Goal: Task Accomplishment & Management: Use online tool/utility

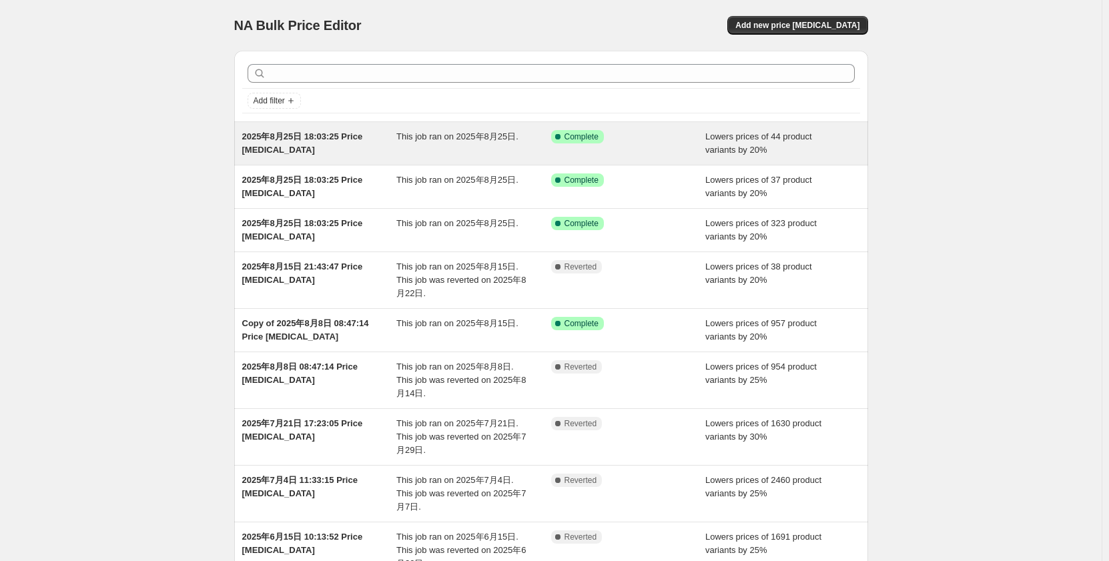
click at [481, 151] on div "This job ran on 2025年8月25日." at bounding box center [473, 143] width 155 height 27
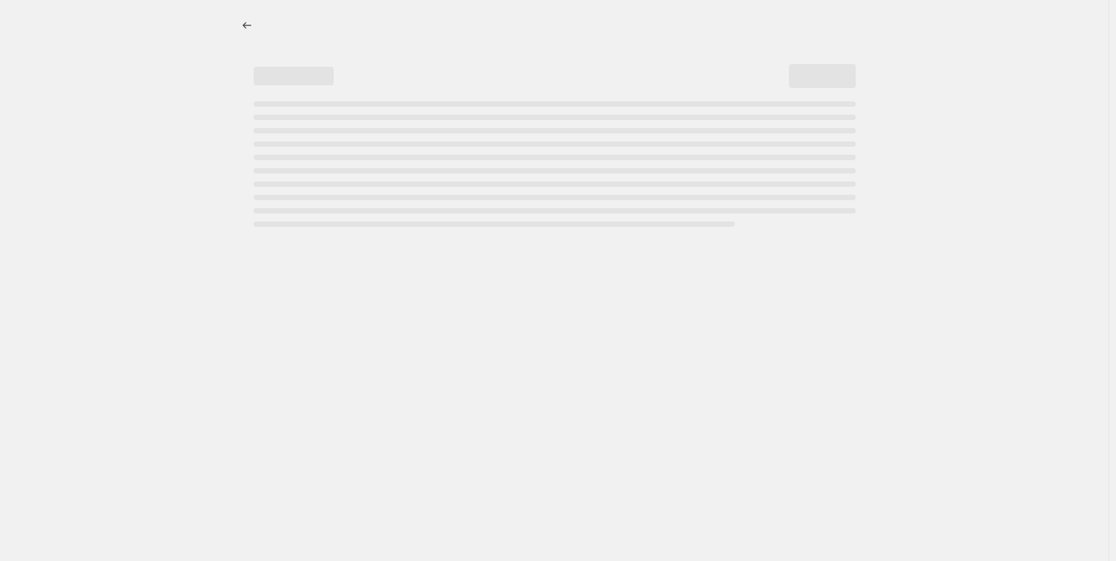
select select "percentage"
select select "no_change"
select select "collection"
select select "not_equal"
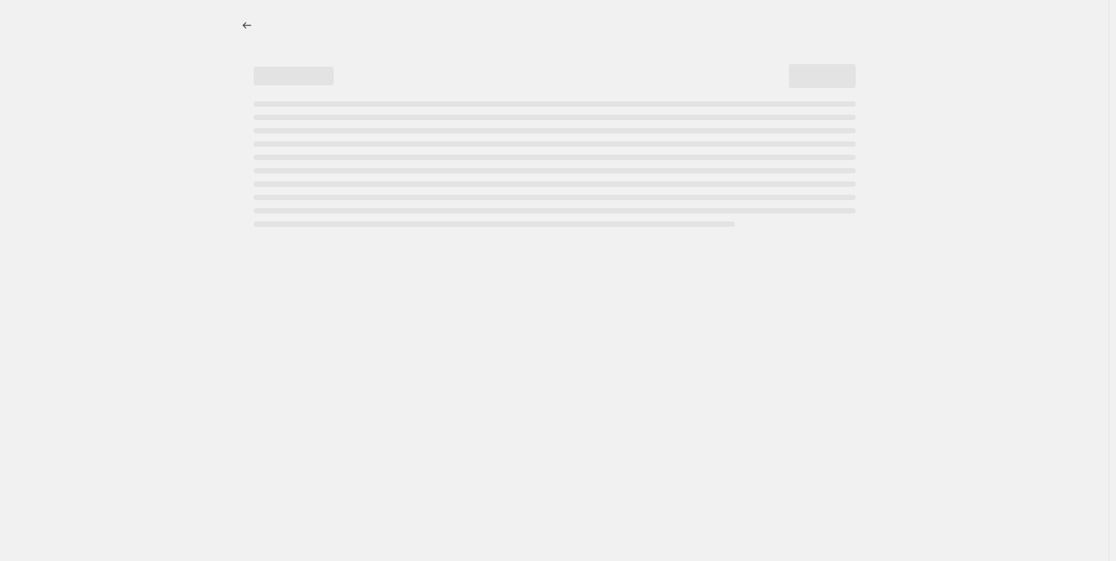
select select "collection"
select select "not_equal"
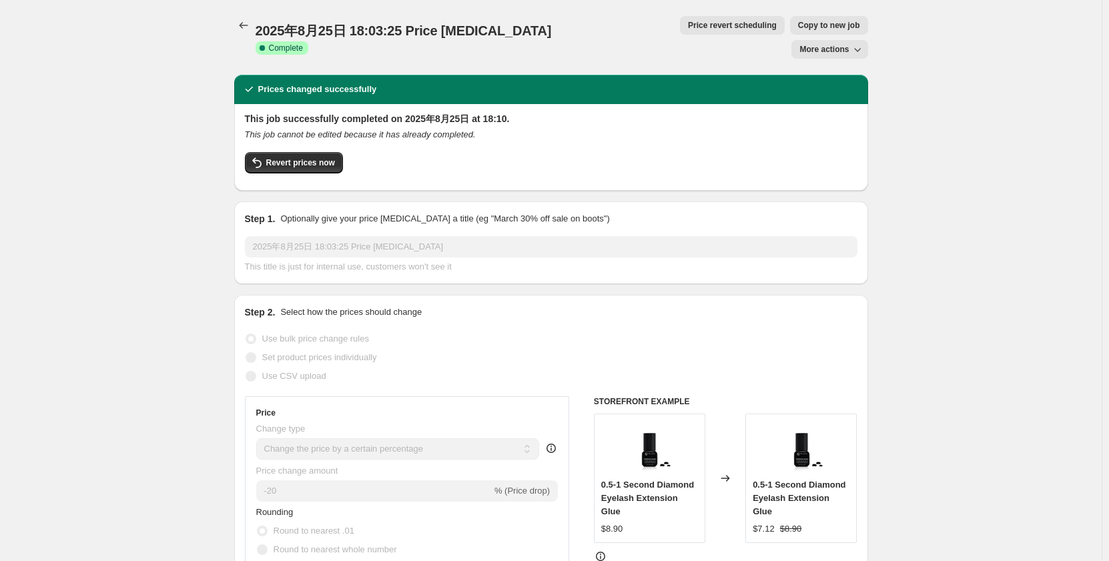
click at [291, 158] on span "Revert prices now" at bounding box center [300, 163] width 69 height 11
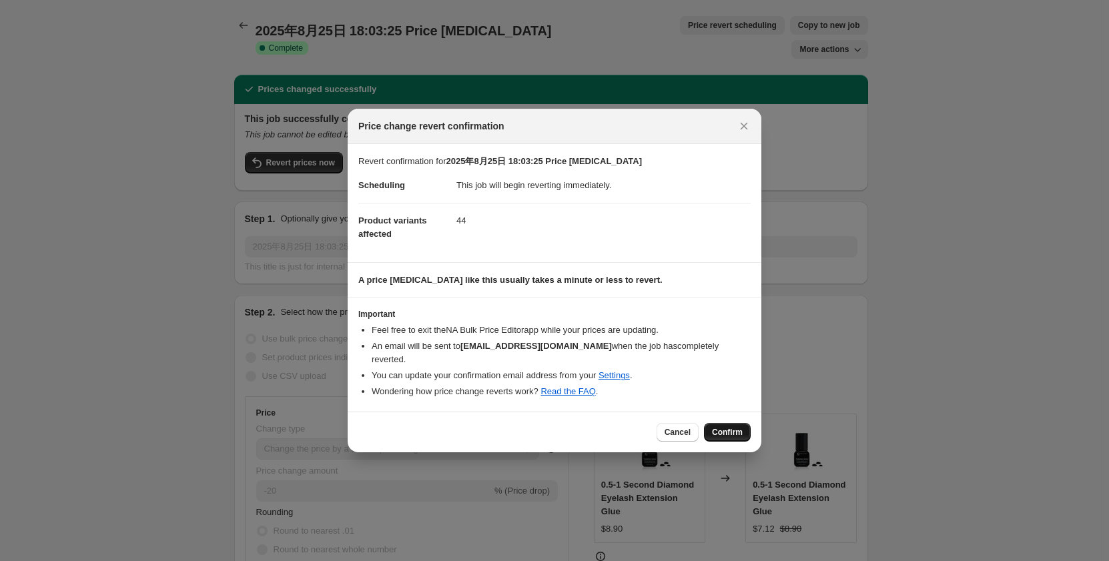
click at [729, 427] on span "Confirm" at bounding box center [727, 432] width 31 height 11
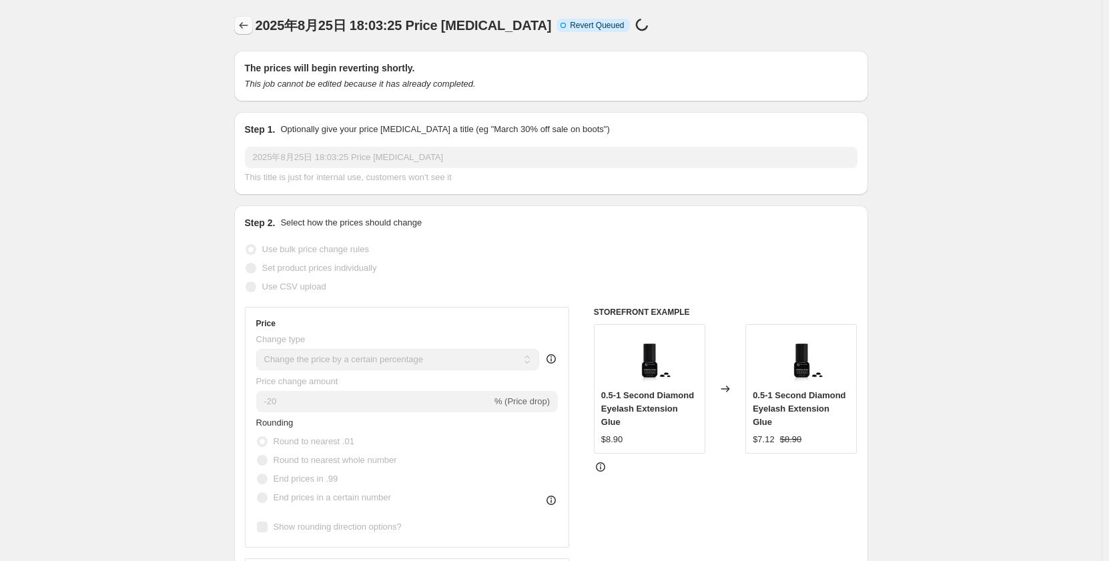
click at [248, 23] on icon "Price change jobs" at bounding box center [243, 25] width 13 height 13
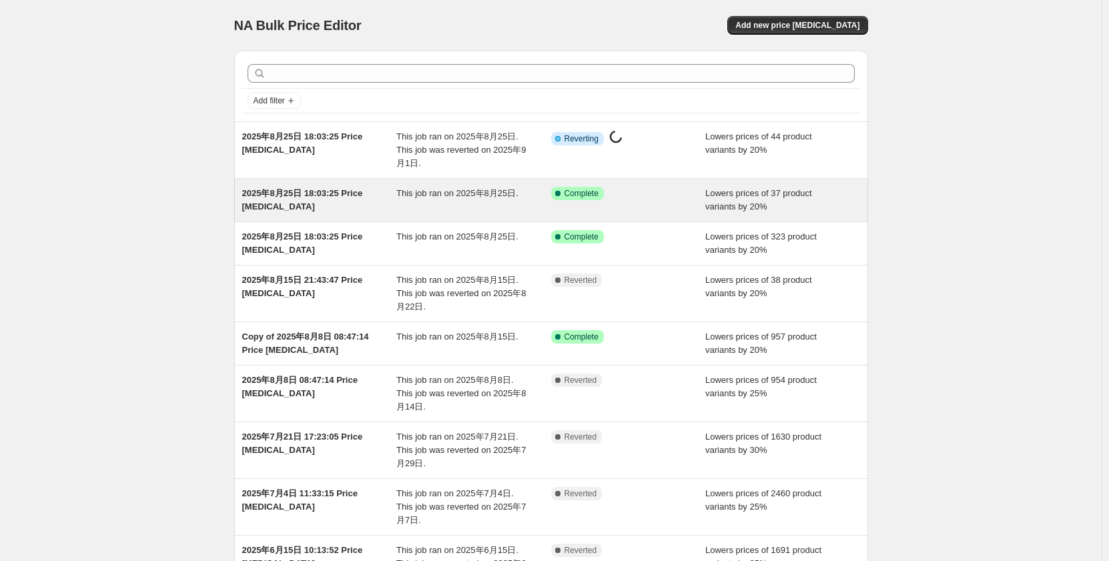
click at [332, 196] on span "[DATE] 18:03:25 Price [MEDICAL_DATA]" at bounding box center [302, 199] width 121 height 23
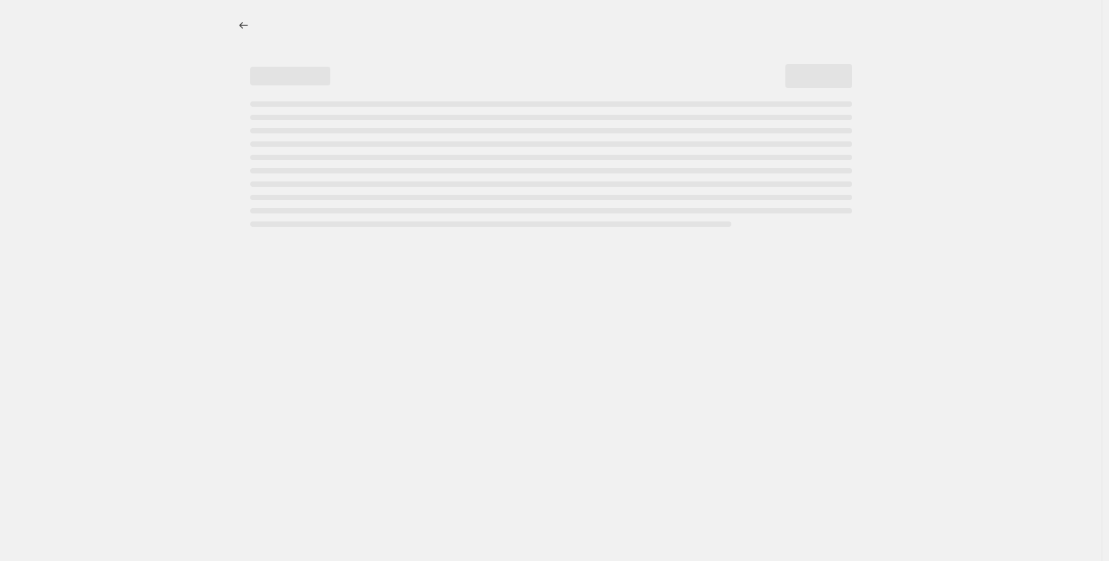
select select "percentage"
select select "no_change"
select select "collection"
select select "not_equal"
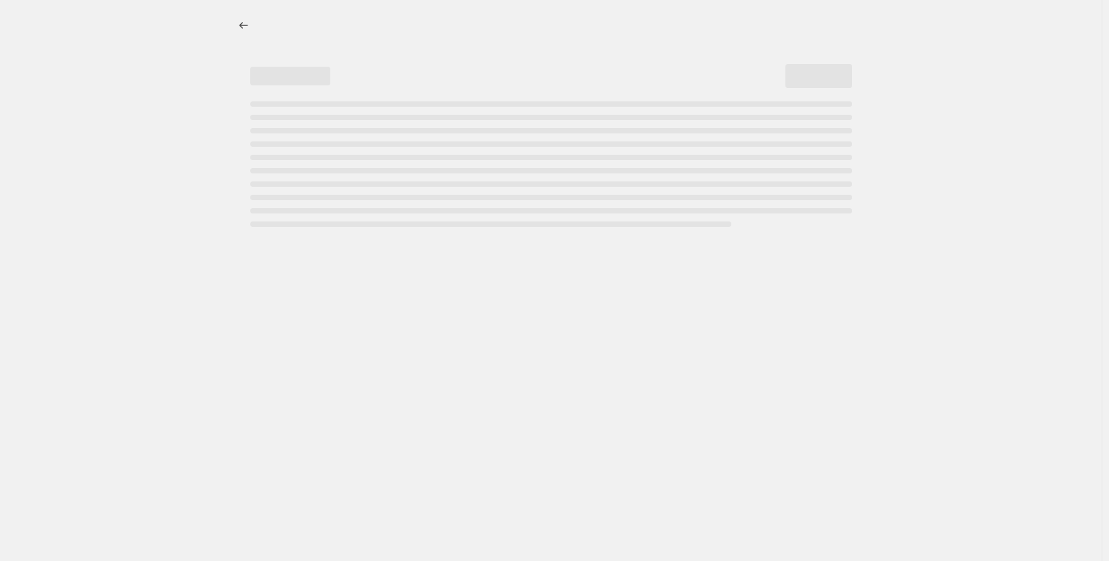
select select "collection"
select select "not_equal"
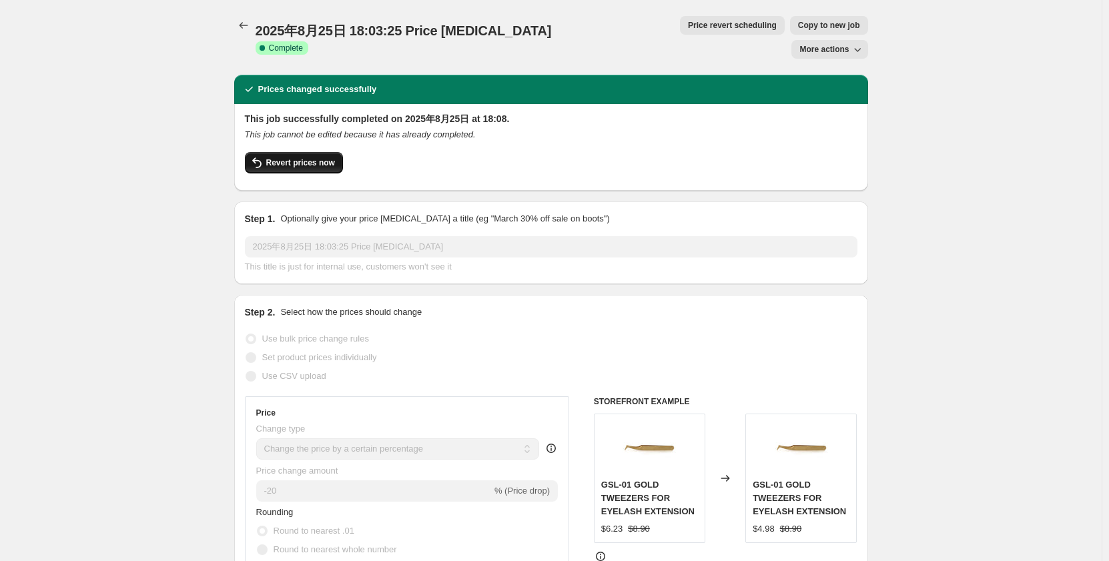
click at [312, 158] on span "Revert prices now" at bounding box center [300, 163] width 69 height 11
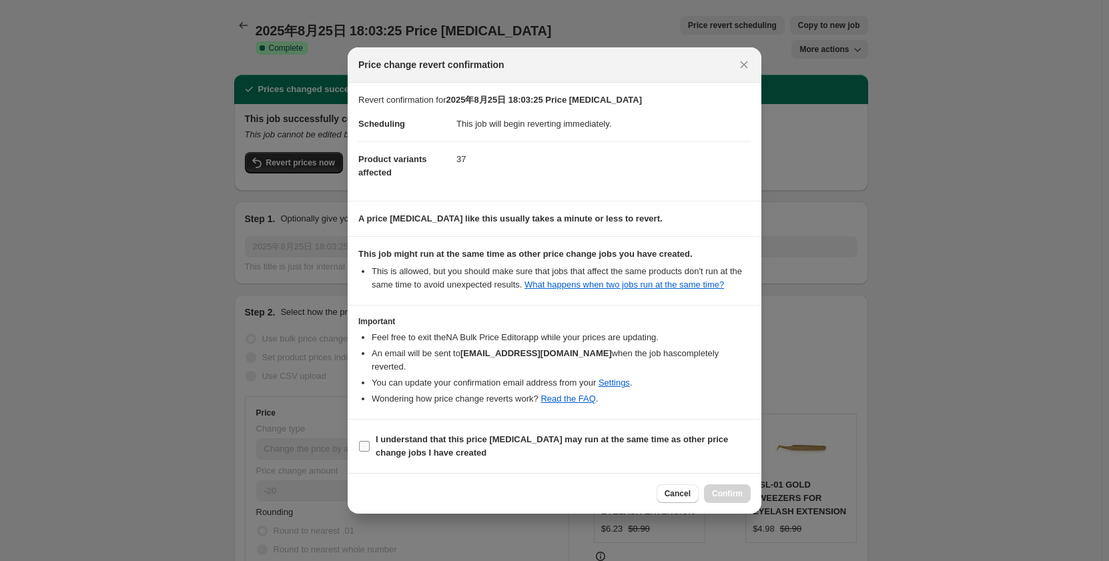
click at [365, 441] on input "I understand that this price change job may run at the same time as other price…" at bounding box center [364, 446] width 11 height 11
checkbox input "true"
click at [720, 489] on span "Confirm" at bounding box center [727, 494] width 31 height 11
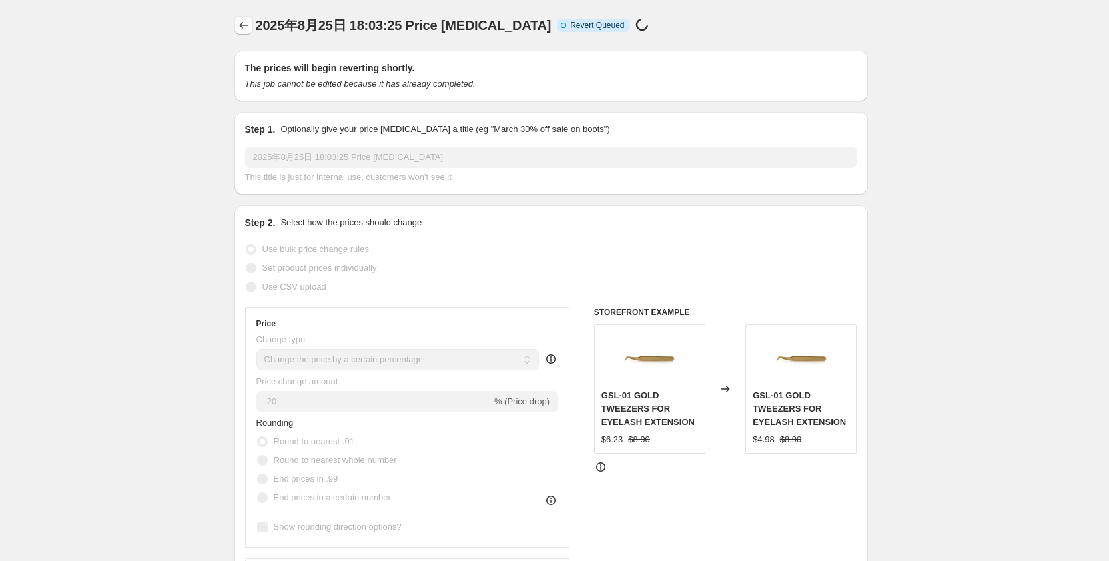
click at [248, 28] on icon "Price change jobs" at bounding box center [243, 25] width 13 height 13
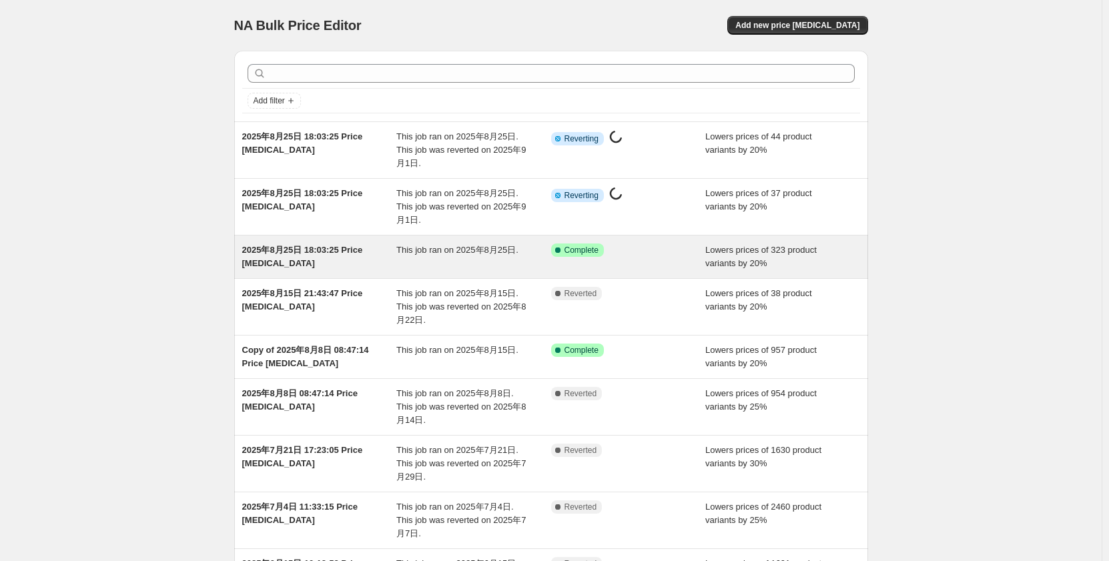
click at [380, 256] on div "[DATE] 18:03:25 Price [MEDICAL_DATA]" at bounding box center [319, 257] width 155 height 27
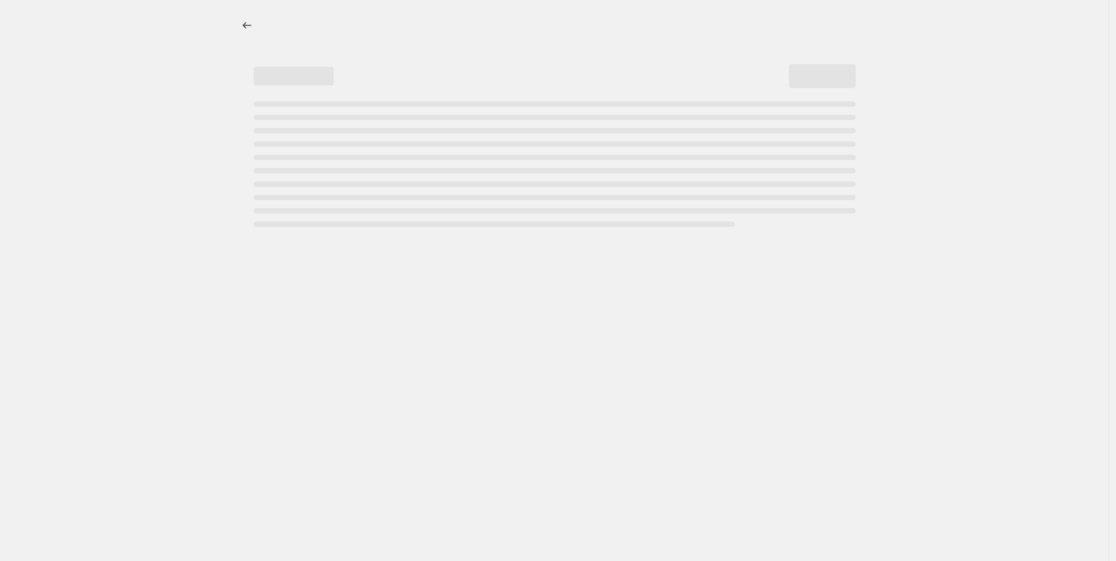
select select "percentage"
select select "no_change"
select select "collection"
select select "not_equal"
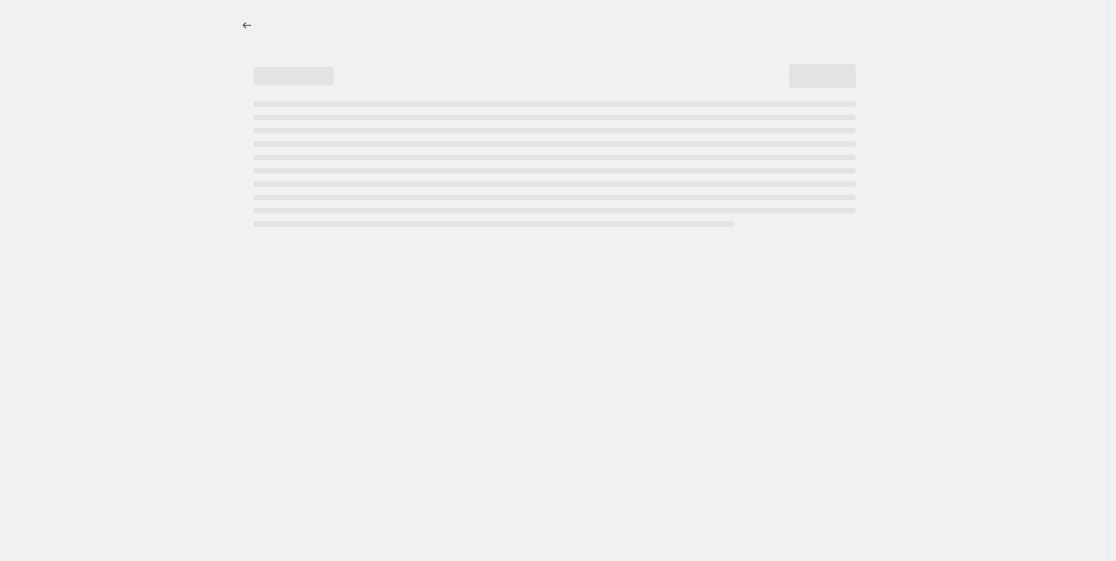
select select "collection"
select select "not_equal"
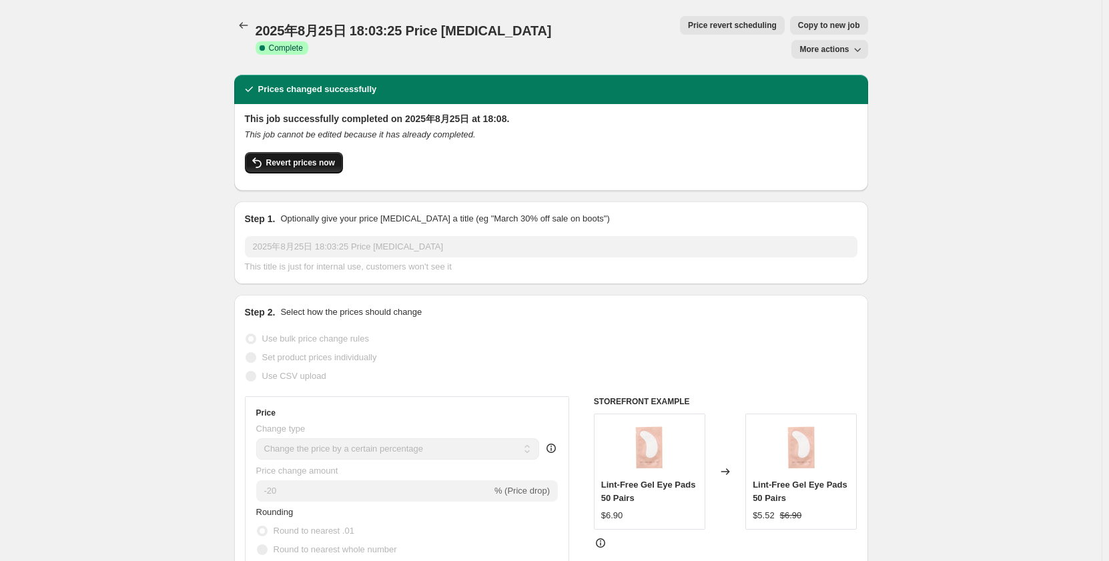
click at [301, 158] on span "Revert prices now" at bounding box center [300, 163] width 69 height 11
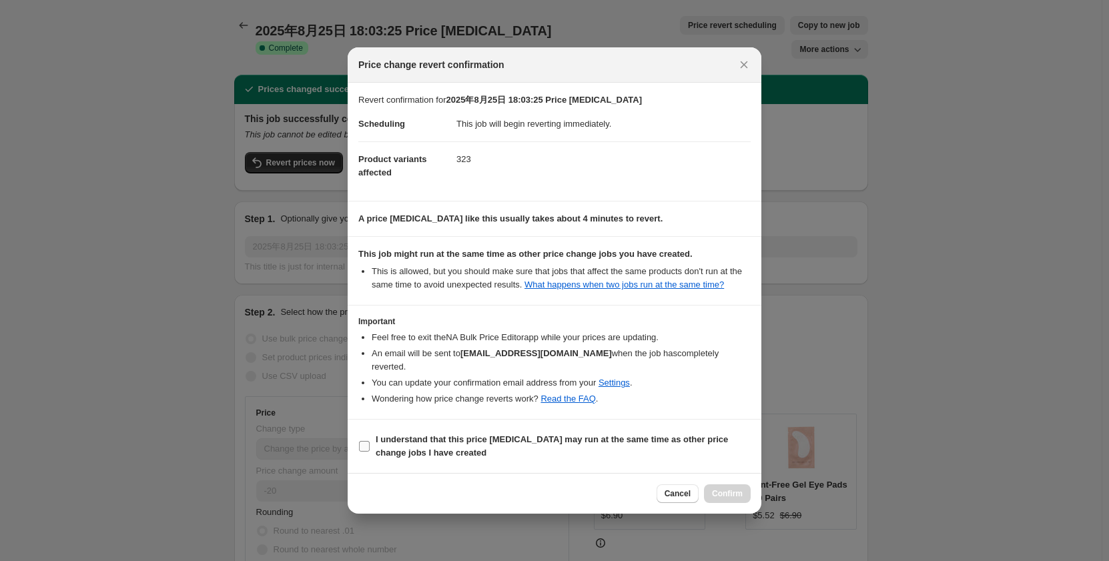
click at [364, 441] on input "I understand that this price change job may run at the same time as other price…" at bounding box center [364, 446] width 11 height 11
checkbox input "true"
click at [733, 489] on span "Confirm" at bounding box center [727, 494] width 31 height 11
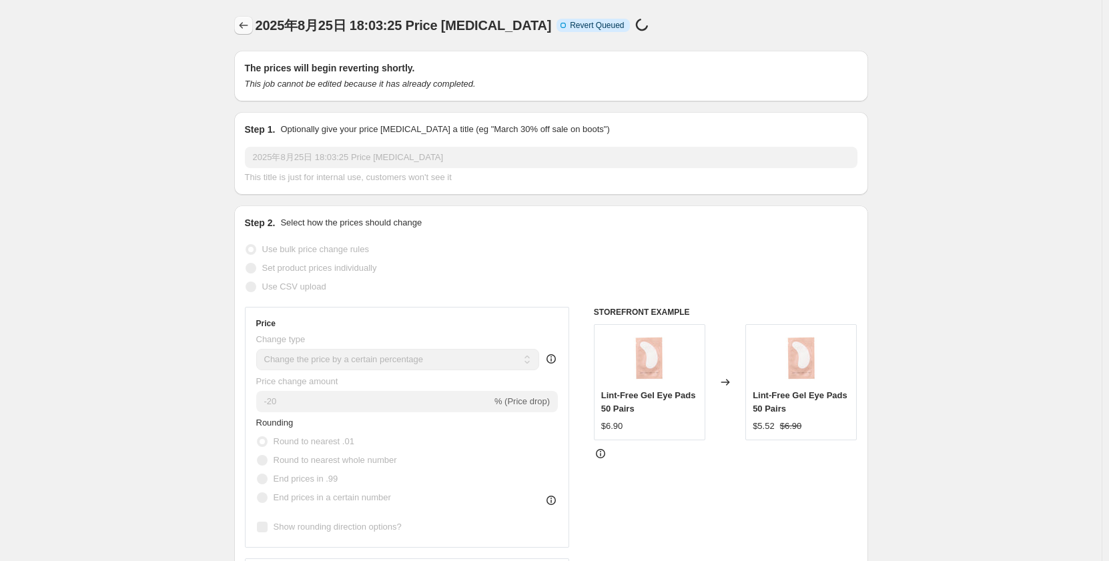
click at [247, 25] on icon "Price change jobs" at bounding box center [243, 25] width 13 height 13
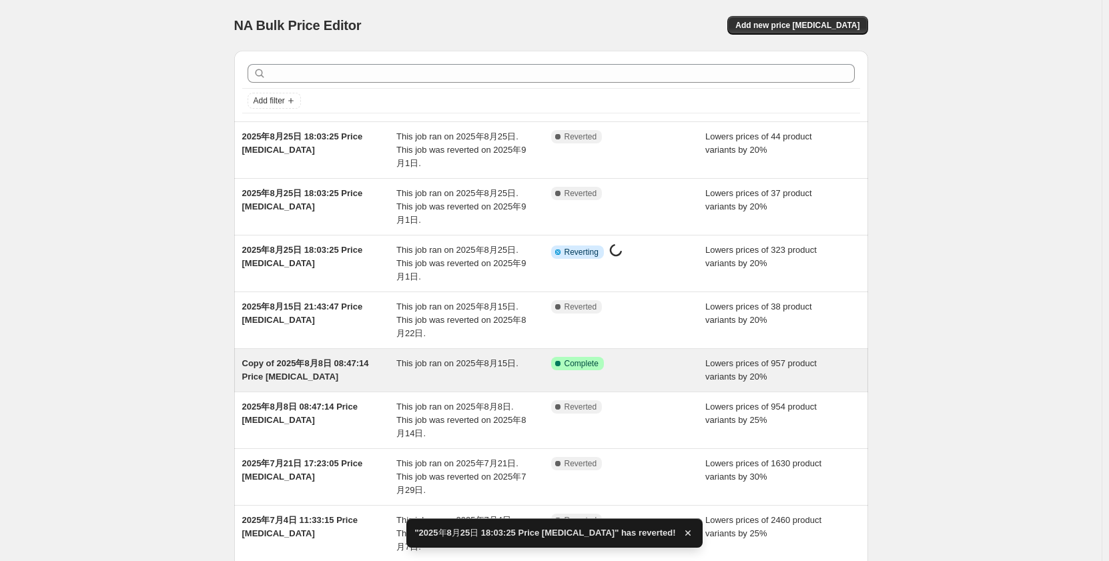
click at [348, 360] on span "Copy of [DATE] 08:47:14 Price [MEDICAL_DATA]" at bounding box center [305, 369] width 127 height 23
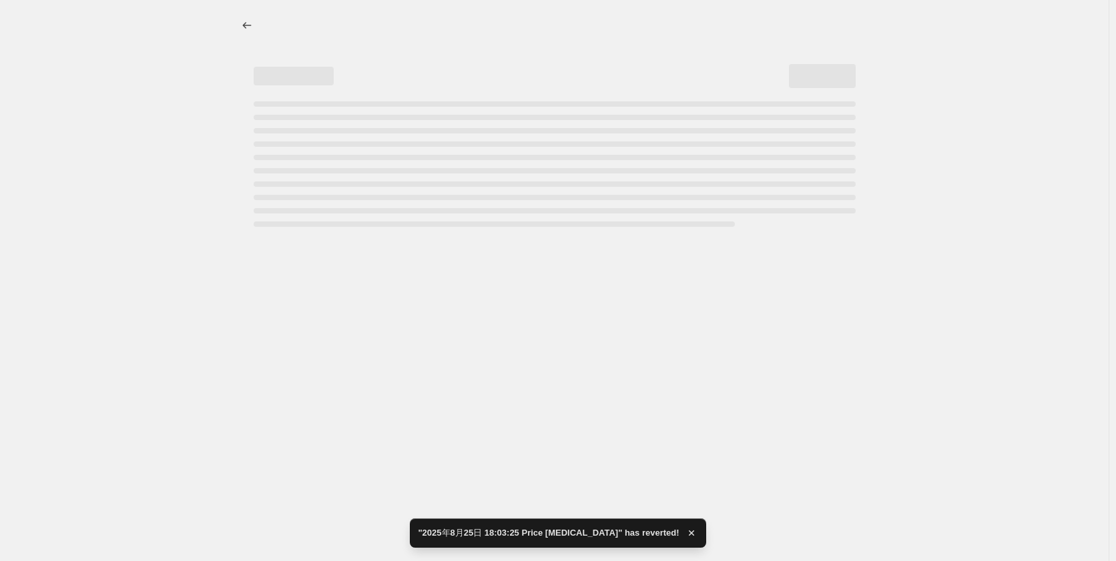
select select "percentage"
select select "no_change"
select select "collection"
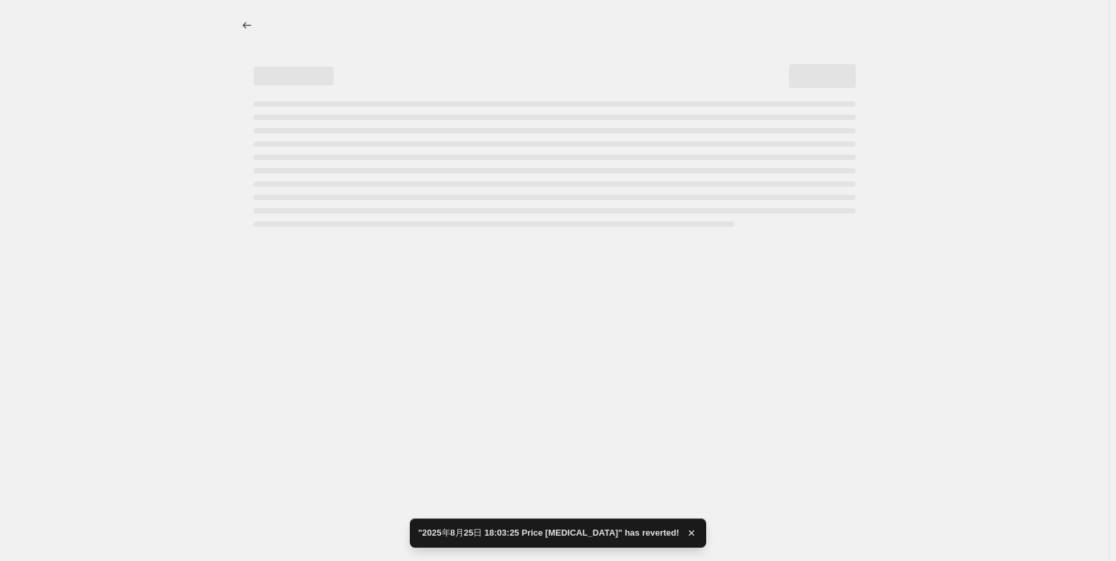
select select "collection"
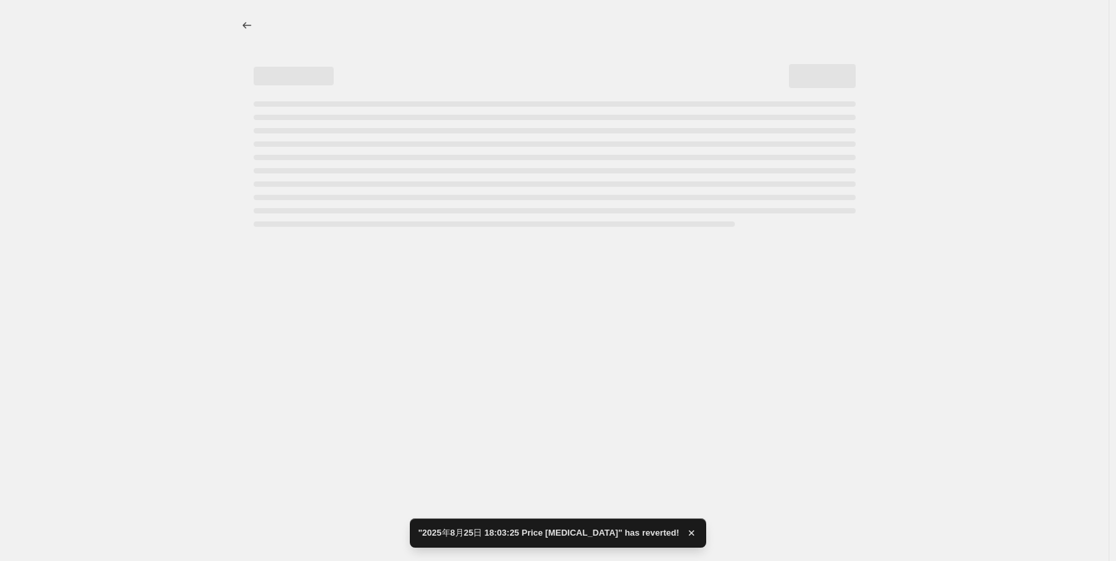
select select "collection"
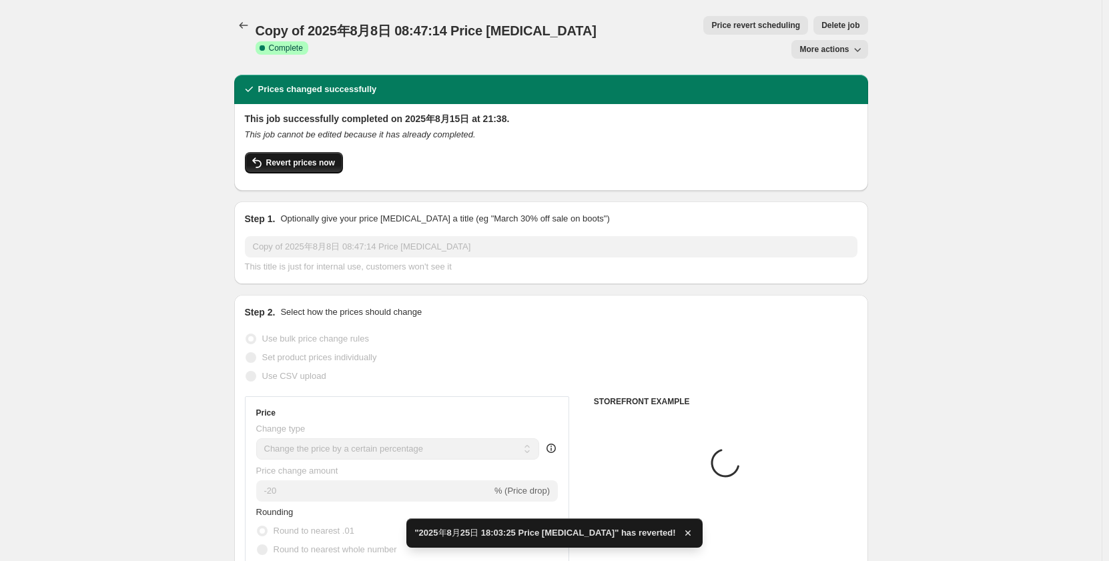
click at [294, 158] on span "Revert prices now" at bounding box center [300, 163] width 69 height 11
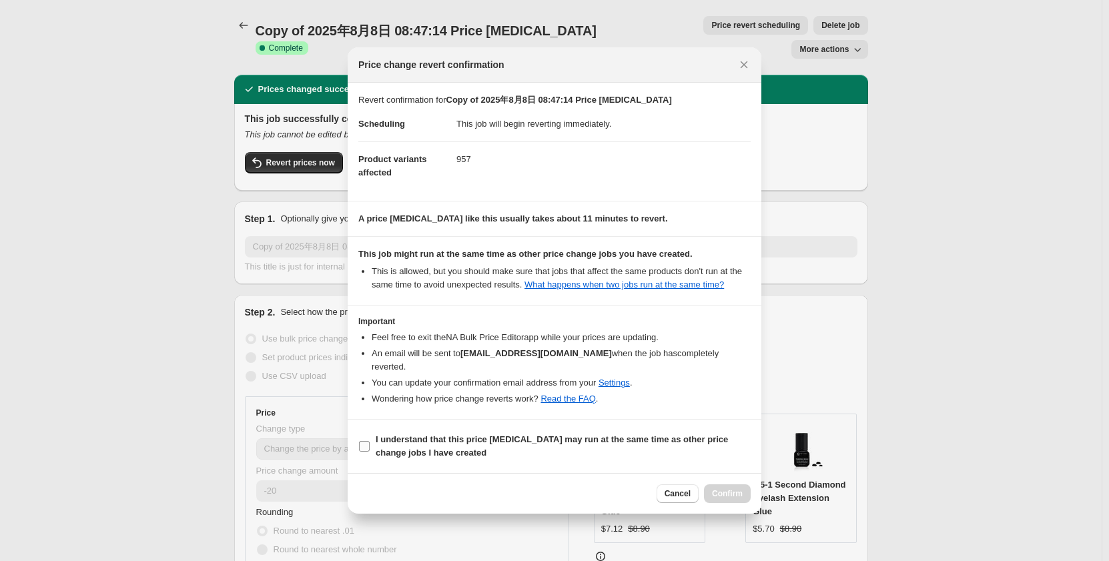
click at [360, 441] on input "I understand that this price change job may run at the same time as other price…" at bounding box center [364, 446] width 11 height 11
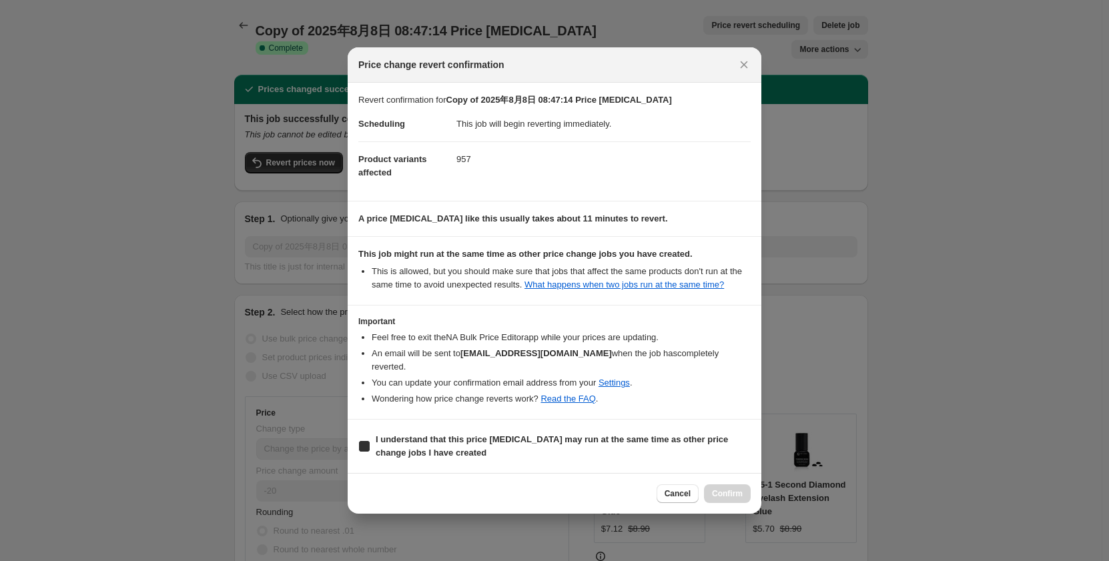
checkbox input "true"
click at [735, 489] on span "Confirm" at bounding box center [727, 494] width 31 height 11
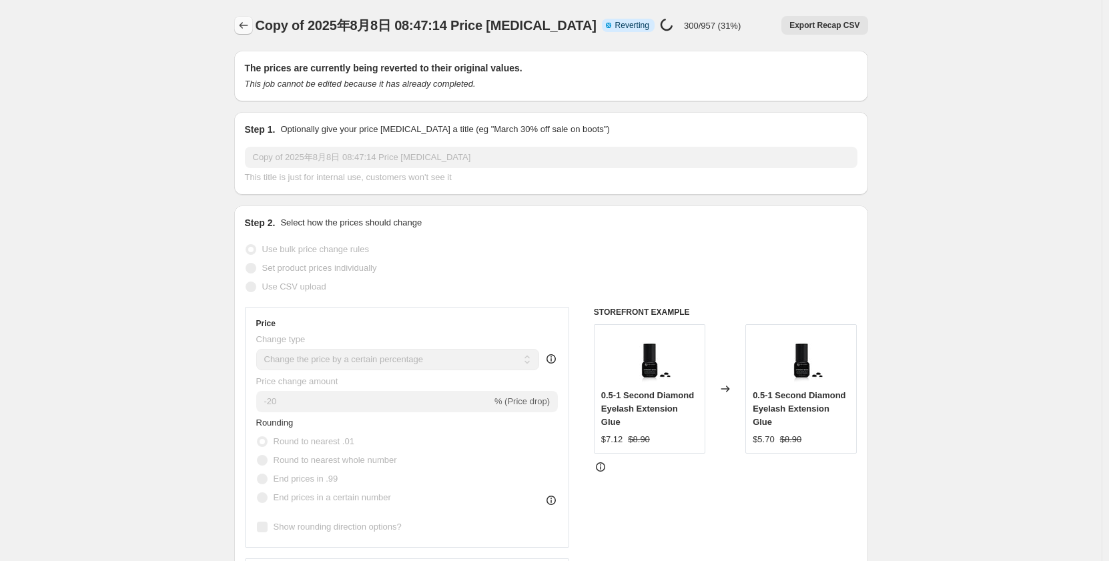
click at [250, 26] on icon "Price change jobs" at bounding box center [243, 25] width 13 height 13
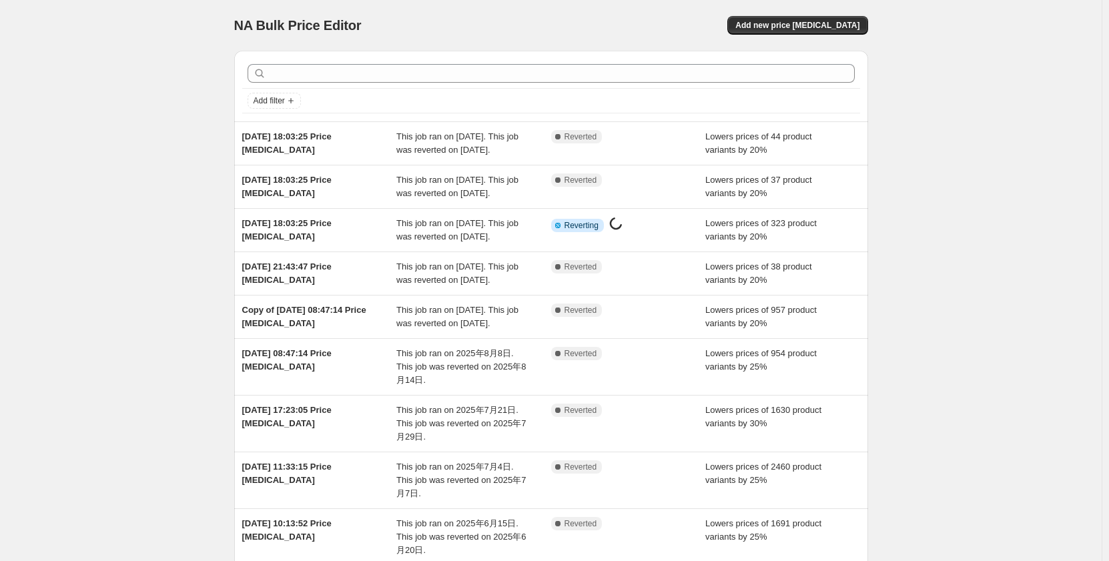
click at [1004, 338] on div "NA Bulk Price Editor. This page is ready NA Bulk Price Editor Add new price [ME…" at bounding box center [551, 377] width 1102 height 754
